Goal: Task Accomplishment & Management: Use online tool/utility

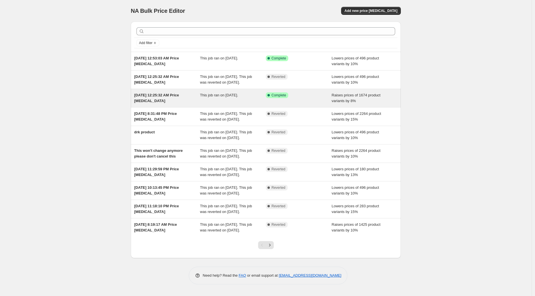
click at [307, 104] on div "Success Complete Complete" at bounding box center [299, 97] width 66 height 11
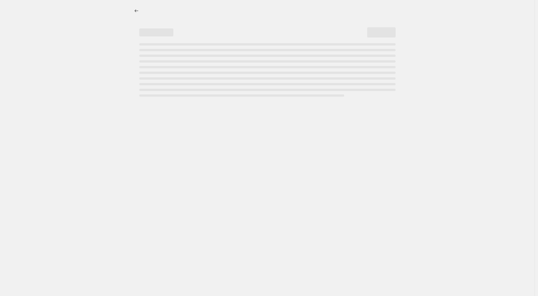
select select "percentage"
select select "collection"
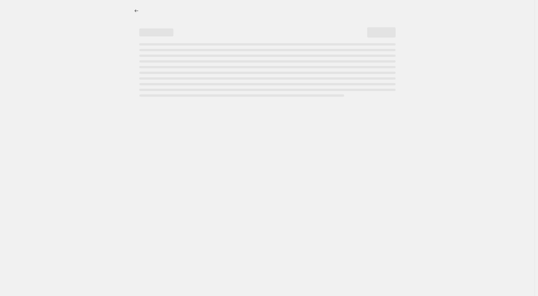
select select "collection"
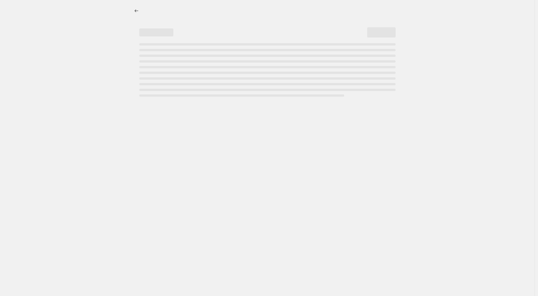
select select "collection"
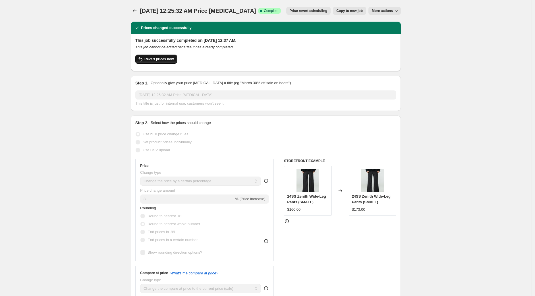
click at [161, 61] on button "Revert prices now" at bounding box center [156, 59] width 42 height 9
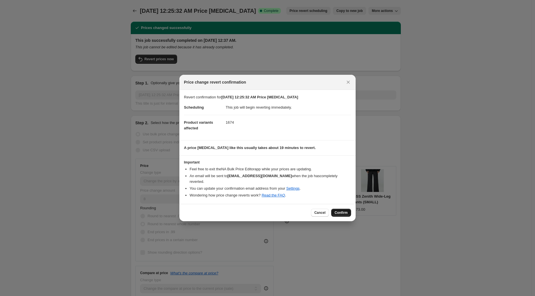
click at [345, 212] on button "Confirm" at bounding box center [341, 212] width 20 height 8
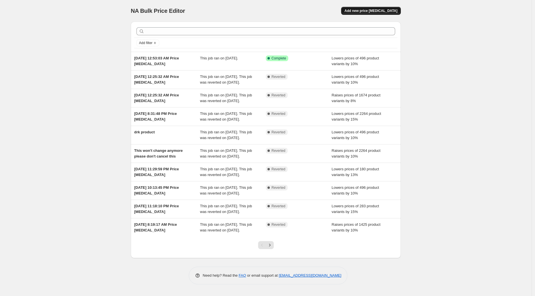
click at [389, 12] on span "Add new price [MEDICAL_DATA]" at bounding box center [370, 11] width 53 height 5
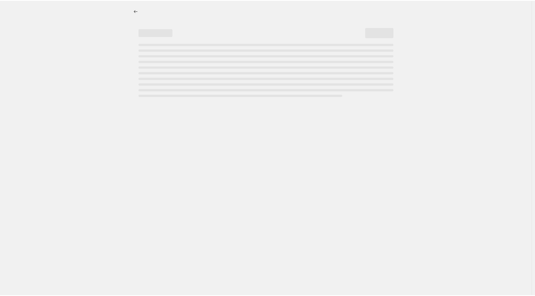
select select "percentage"
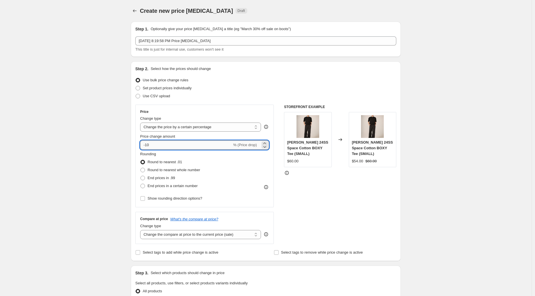
click at [174, 146] on input "-10" at bounding box center [186, 144] width 92 height 9
type input "8"
click at [232, 171] on div "Rounding Round to nearest .01 Round to nearest whole number End prices in .99 E…" at bounding box center [204, 170] width 129 height 39
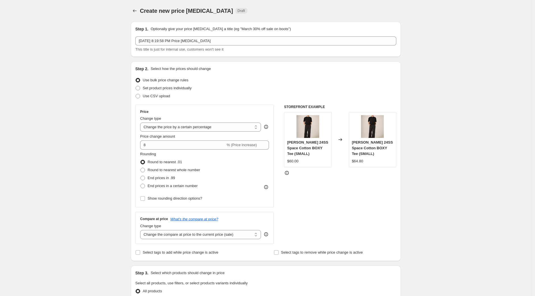
scroll to position [32, 0]
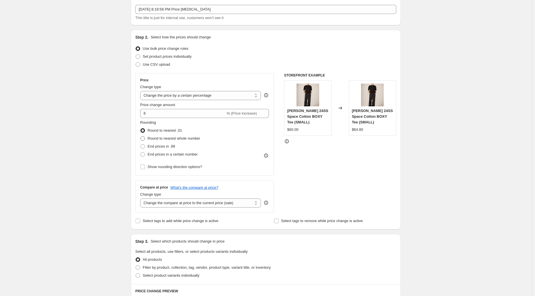
click at [144, 137] on span at bounding box center [142, 138] width 5 height 5
click at [141, 136] on input "Round to nearest whole number" at bounding box center [140, 136] width 0 height 0
radio input "true"
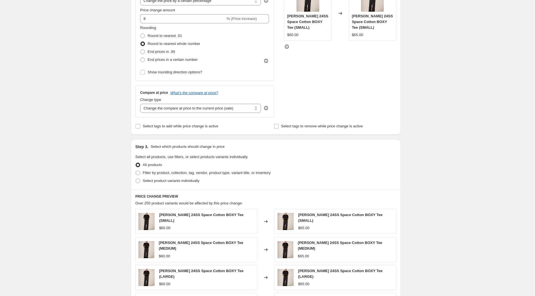
scroll to position [158, 0]
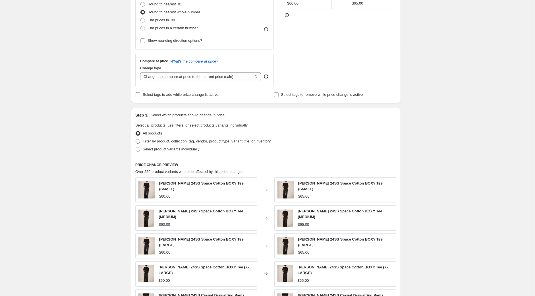
click at [140, 141] on span at bounding box center [137, 141] width 5 height 5
click at [136, 139] on input "Filter by product, collection, tag, vendor, product type, variant title, or inv…" at bounding box center [135, 139] width 0 height 0
radio input "true"
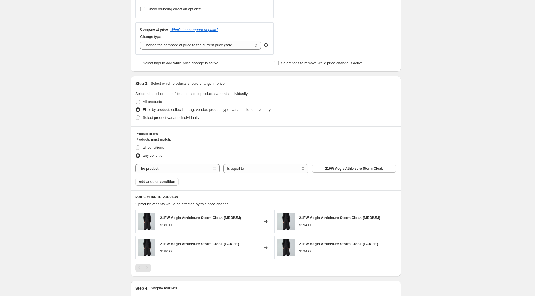
scroll to position [252, 0]
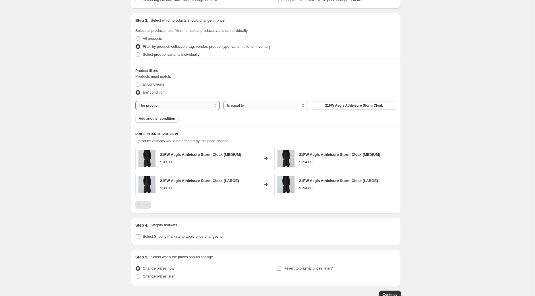
click at [174, 104] on select "The product The product's collection The product's tag The product's vendor The…" at bounding box center [177, 105] width 84 height 9
select select "collection"
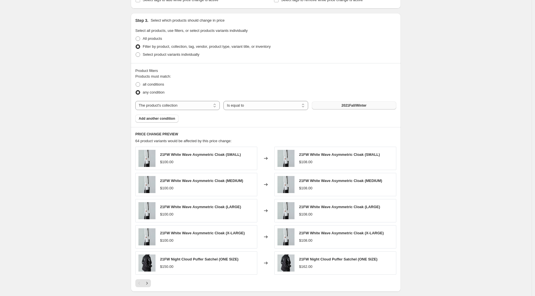
click at [349, 108] on button "2021Fall/Winter" at bounding box center [354, 105] width 84 height 8
click at [162, 119] on span "Add another condition" at bounding box center [157, 118] width 36 height 5
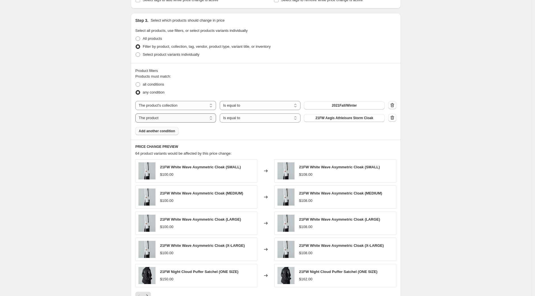
click at [197, 118] on select "The product The product's collection The product's tag The product's vendor The…" at bounding box center [175, 117] width 81 height 9
select select "collection"
click at [358, 120] on button "2021Fall/Winter" at bounding box center [344, 118] width 81 height 8
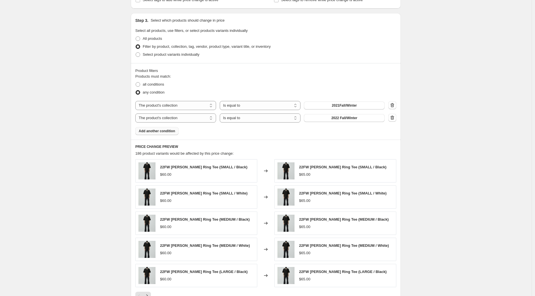
click at [165, 132] on span "Add another condition" at bounding box center [157, 131] width 36 height 5
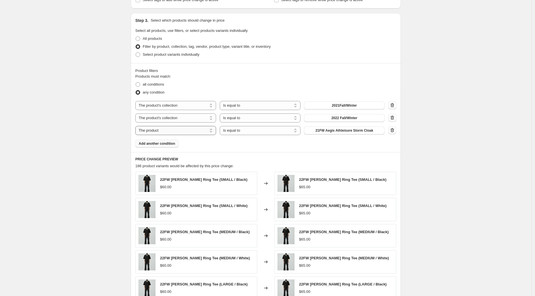
click at [176, 131] on select "The product The product's collection The product's tag The product's vendor The…" at bounding box center [175, 130] width 81 height 9
select select "collection"
click at [348, 129] on span "2021Fall/Winter" at bounding box center [343, 130] width 25 height 5
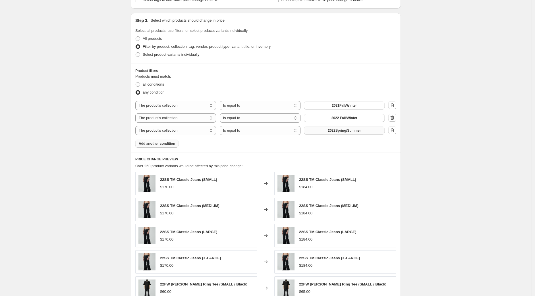
click at [156, 146] on button "Add another condition" at bounding box center [156, 143] width 43 height 8
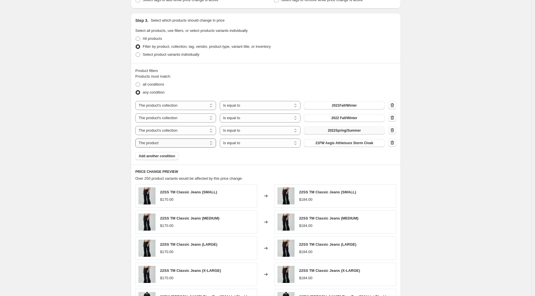
click at [197, 145] on select "The product The product's collection The product's tag The product's vendor The…" at bounding box center [175, 142] width 81 height 9
select select "collection"
click at [344, 143] on span "2021Fall/Winter" at bounding box center [343, 143] width 25 height 5
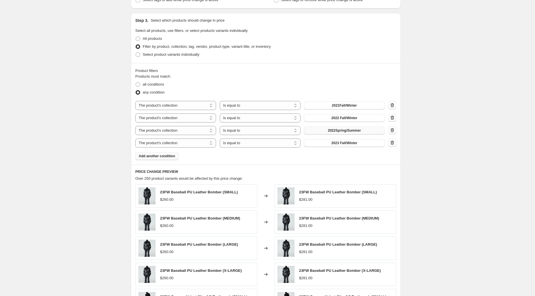
click at [166, 156] on span "Add another condition" at bounding box center [157, 156] width 36 height 5
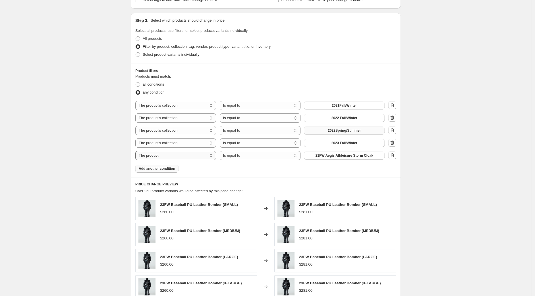
click at [181, 155] on select "The product The product's collection The product's tag The product's vendor The…" at bounding box center [175, 155] width 81 height 9
select select "collection"
click at [338, 156] on span "2021Fall/Winter" at bounding box center [343, 155] width 25 height 5
click at [347, 155] on span "2023 Fall/Winter" at bounding box center [344, 155] width 26 height 5
click at [158, 170] on span "Add another condition" at bounding box center [157, 168] width 36 height 5
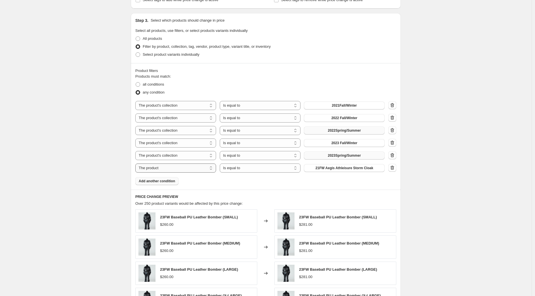
click at [182, 167] on select "The product The product's collection The product's tag The product's vendor The…" at bounding box center [175, 167] width 81 height 9
select select "collection"
click at [343, 168] on span "2021Fall/Winter" at bounding box center [343, 168] width 25 height 5
click at [159, 184] on button "Add another condition" at bounding box center [156, 181] width 43 height 8
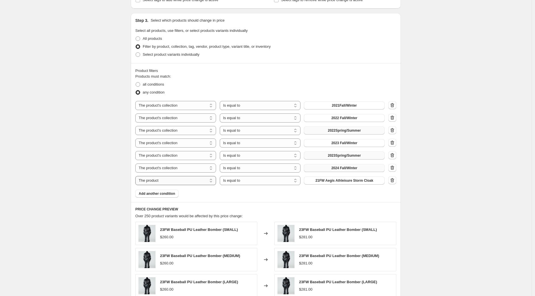
click at [174, 182] on select "The product The product's collection The product's tag The product's vendor The…" at bounding box center [175, 180] width 81 height 9
select select "collection"
click at [333, 182] on span "2021Fall/Winter" at bounding box center [343, 180] width 25 height 5
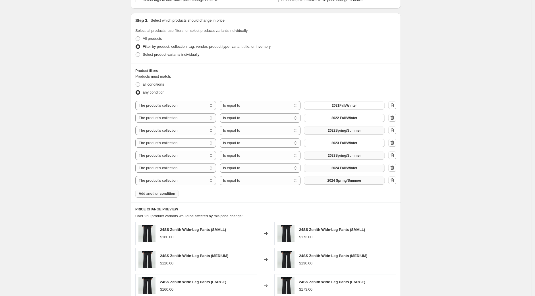
click at [160, 193] on span "Add another condition" at bounding box center [157, 193] width 36 height 5
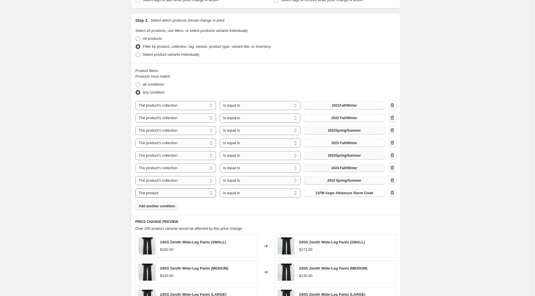
click at [178, 191] on select "The product The product's collection The product's tag The product's vendor The…" at bounding box center [175, 192] width 81 height 9
select select "collection"
click at [351, 194] on span "2021Fall/Winter" at bounding box center [343, 193] width 25 height 5
click at [163, 205] on span "Add another condition" at bounding box center [157, 206] width 36 height 5
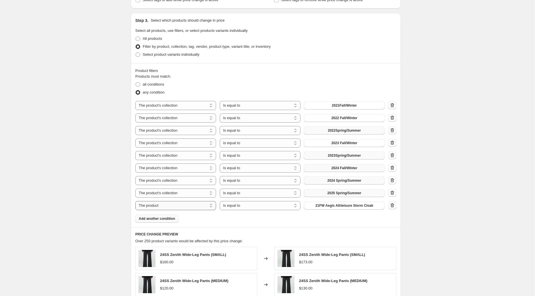
click at [166, 207] on select "The product The product's collection The product's tag The product's vendor The…" at bounding box center [175, 205] width 81 height 9
select select "collection"
click at [354, 207] on span "2021Fall/Winter" at bounding box center [343, 205] width 25 height 5
click at [392, 206] on icon "button" at bounding box center [391, 206] width 1 height 2
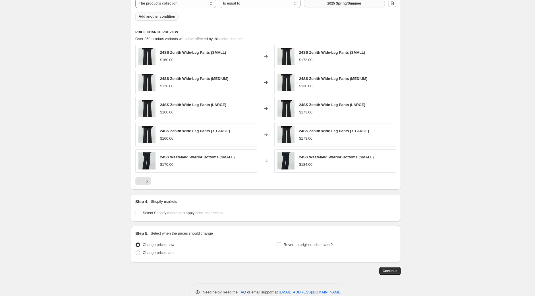
scroll to position [456, 0]
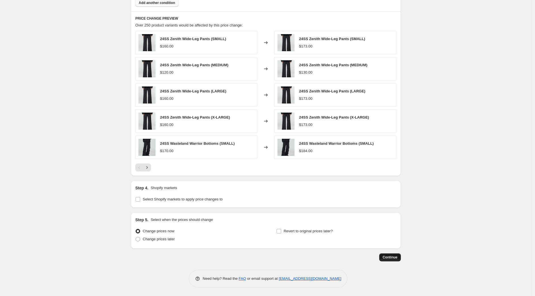
click at [391, 257] on span "Continue" at bounding box center [389, 257] width 15 height 5
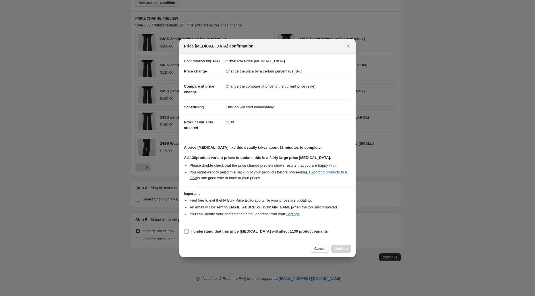
click at [186, 233] on span ":r24:" at bounding box center [186, 231] width 5 height 5
click at [186, 233] on input "I understand that this price change job will affect 1130 product variants" at bounding box center [186, 231] width 5 height 5
checkbox input "true"
click at [340, 250] on span "Confirm" at bounding box center [340, 248] width 13 height 5
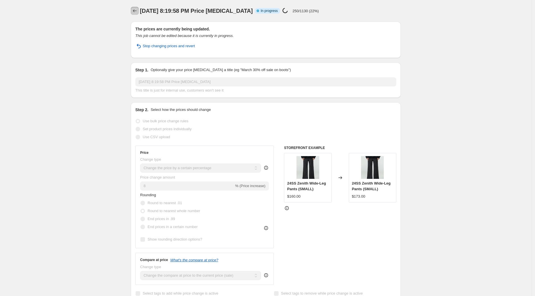
click at [135, 11] on icon "Price change jobs" at bounding box center [135, 11] width 6 height 6
